Goal: Task Accomplishment & Management: Manage account settings

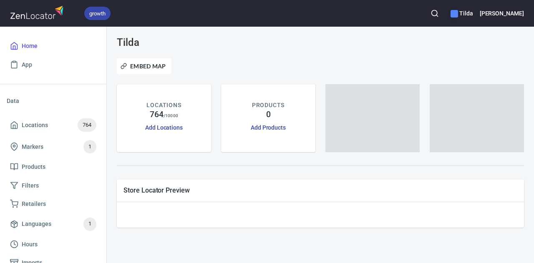
click at [473, 13] on h6 "Tilda" at bounding box center [462, 13] width 23 height 9
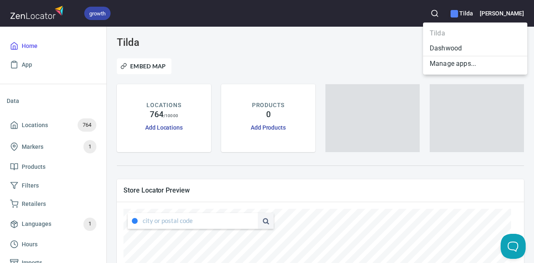
click at [512, 11] on div at bounding box center [267, 131] width 534 height 263
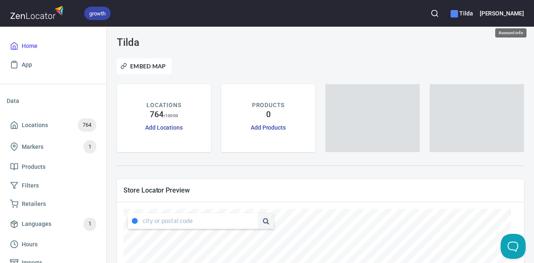
click at [512, 13] on h6 "[PERSON_NAME]" at bounding box center [502, 13] width 44 height 9
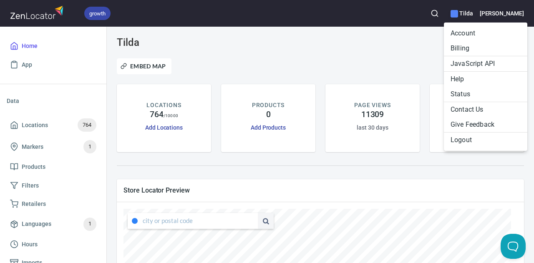
click at [464, 50] on li "Billing" at bounding box center [485, 48] width 83 height 15
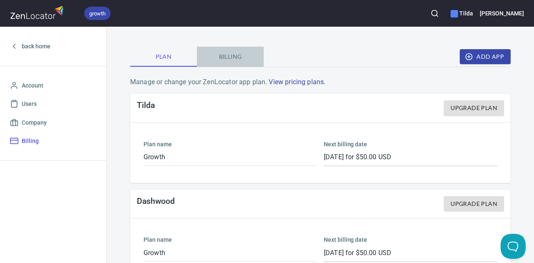
click at [218, 53] on span "Billing" at bounding box center [230, 57] width 57 height 10
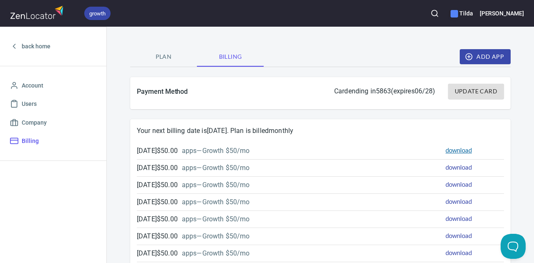
click at [457, 152] on link "download" at bounding box center [459, 150] width 26 height 8
